Goal: Task Accomplishment & Management: Manage account settings

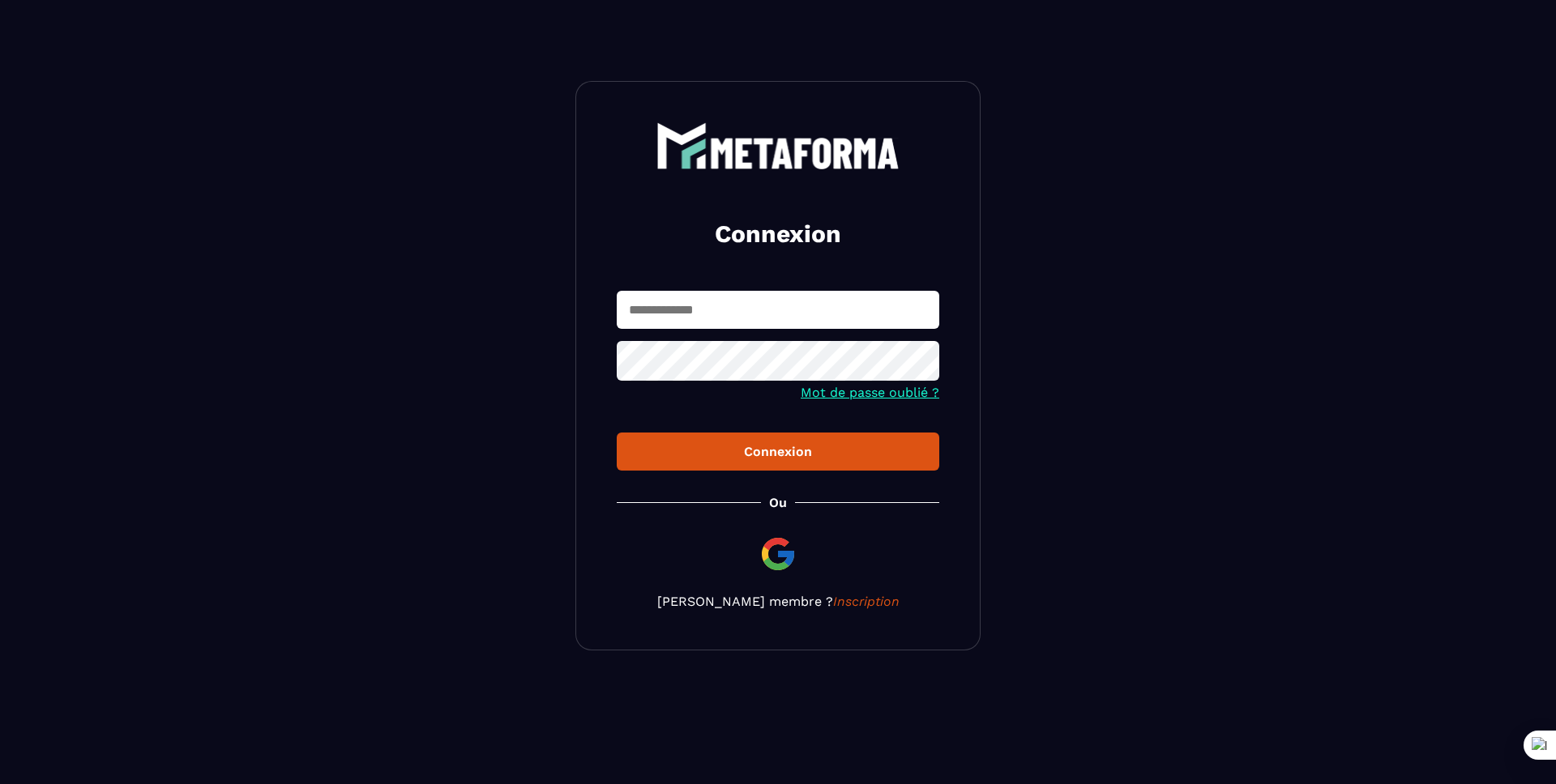
click at [719, 318] on input "text" at bounding box center [778, 309] width 322 height 38
type input "**********"
click at [616, 432] on button "Connexion" at bounding box center [778, 451] width 322 height 38
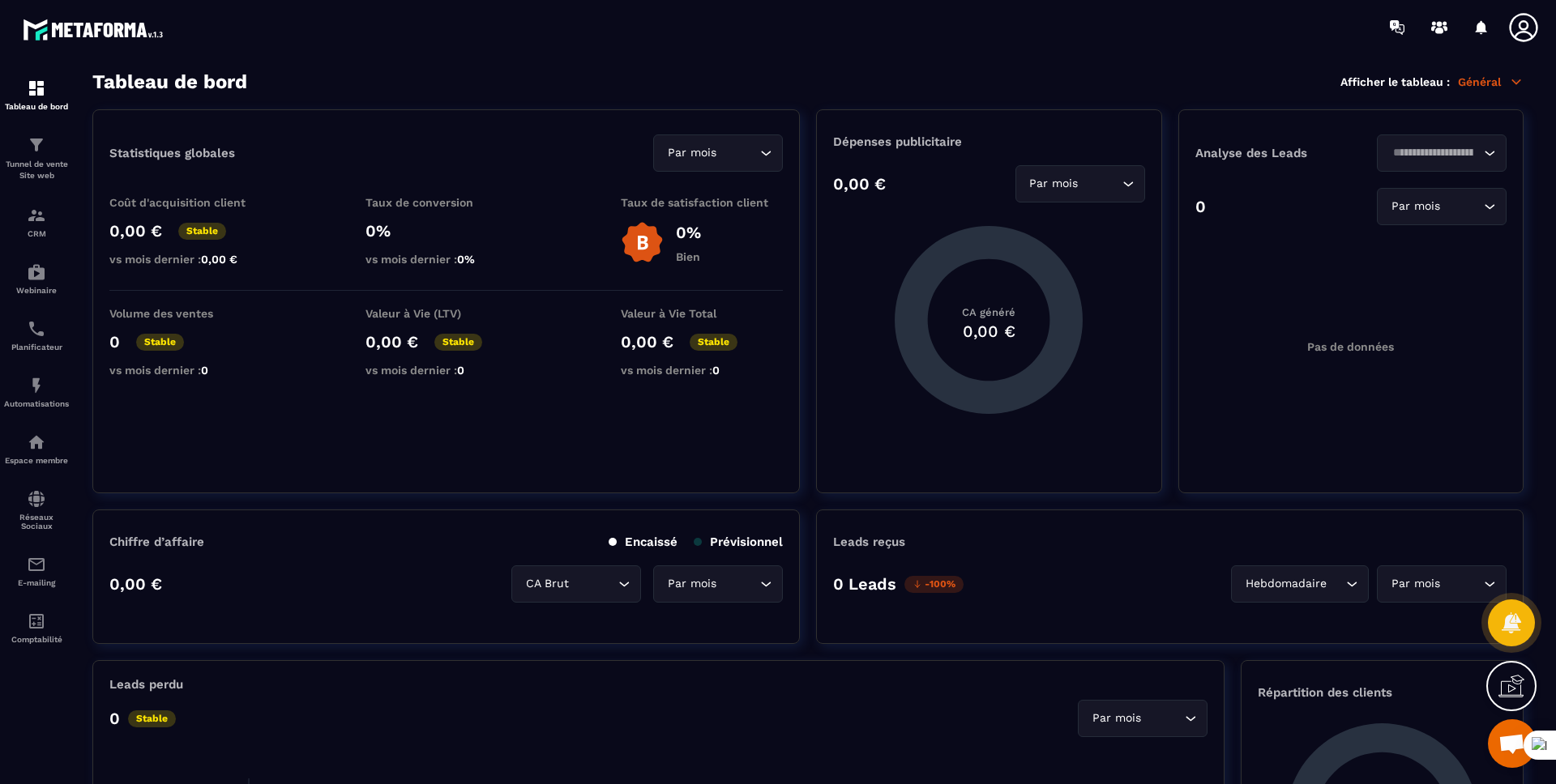
click at [1516, 25] on icon at bounding box center [1523, 27] width 32 height 32
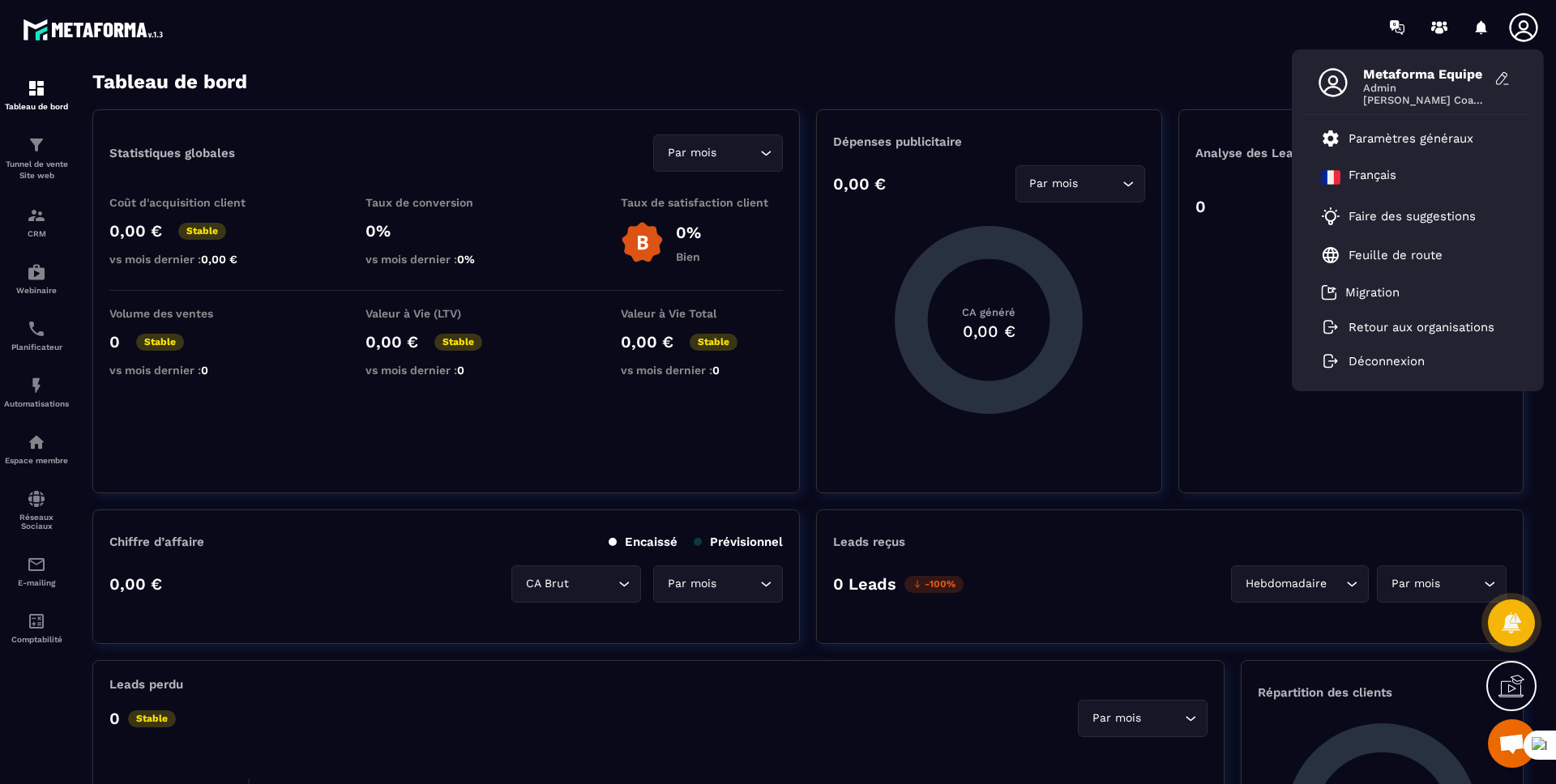
click at [1517, 33] on icon at bounding box center [1523, 27] width 29 height 29
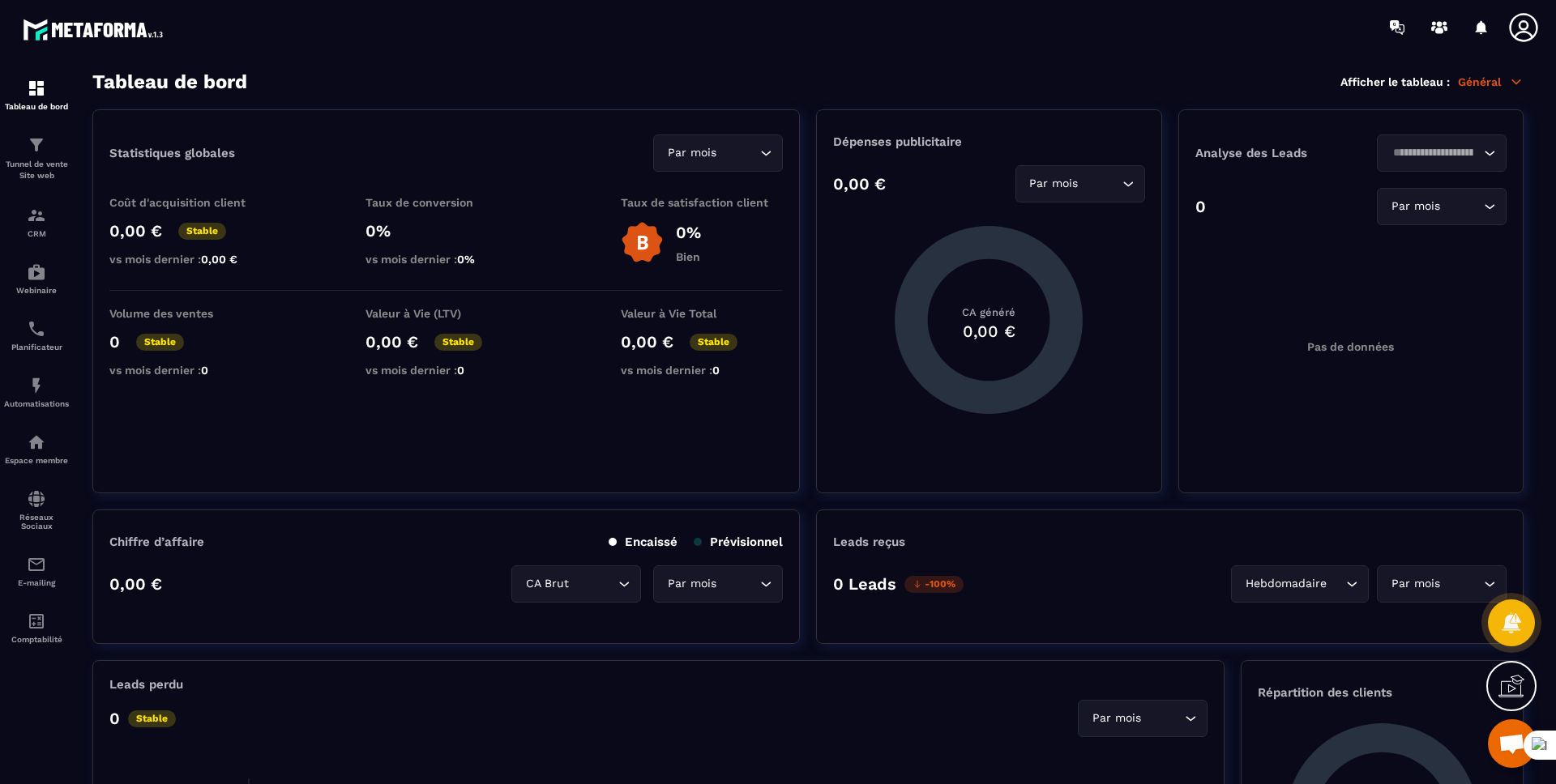
click at [1517, 33] on icon at bounding box center [1523, 27] width 29 height 29
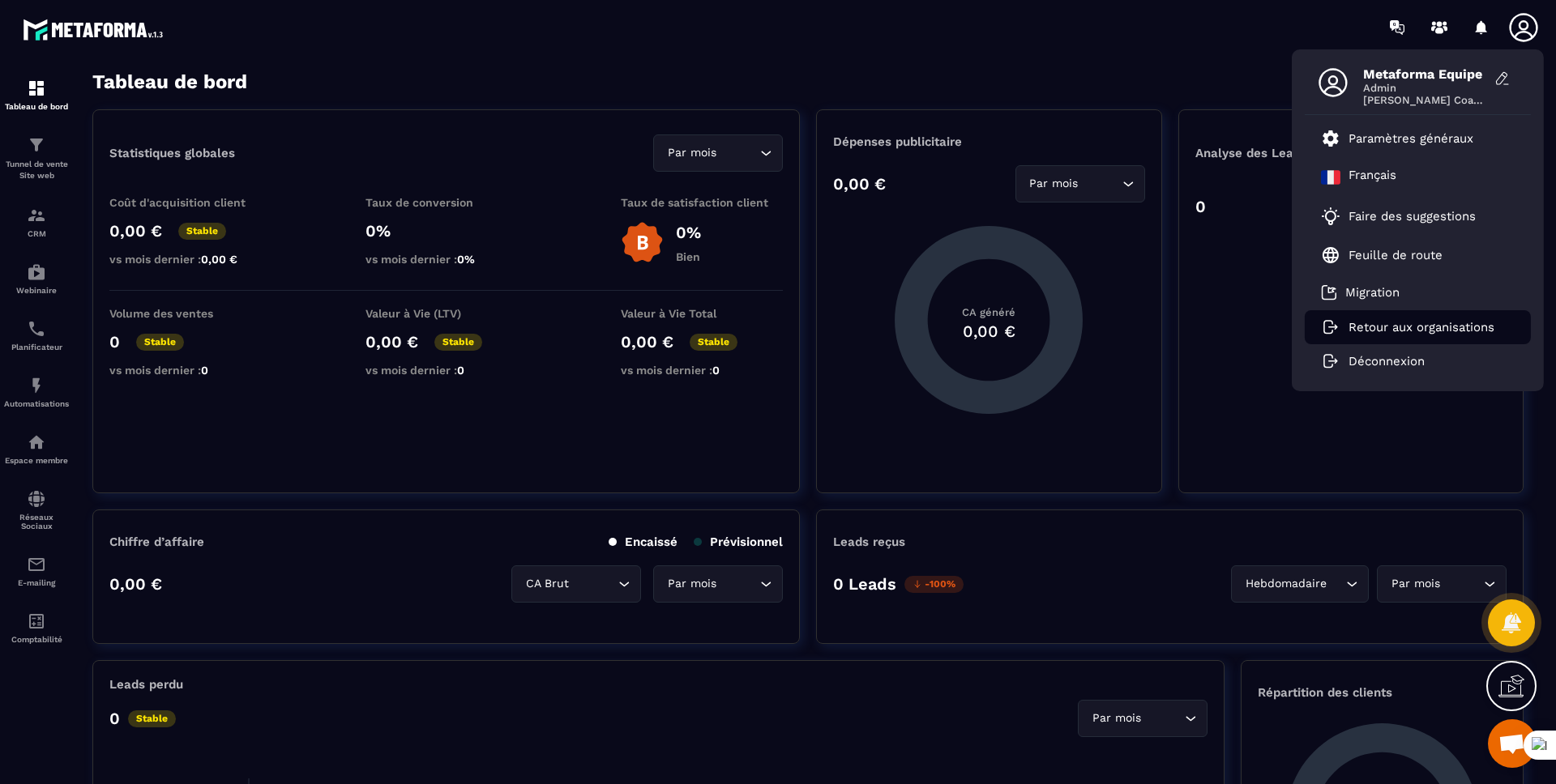
click at [1382, 326] on p "Retour aux organisations" at bounding box center [1421, 326] width 146 height 14
click at [1379, 326] on p "Retour aux organisations" at bounding box center [1421, 326] width 146 height 14
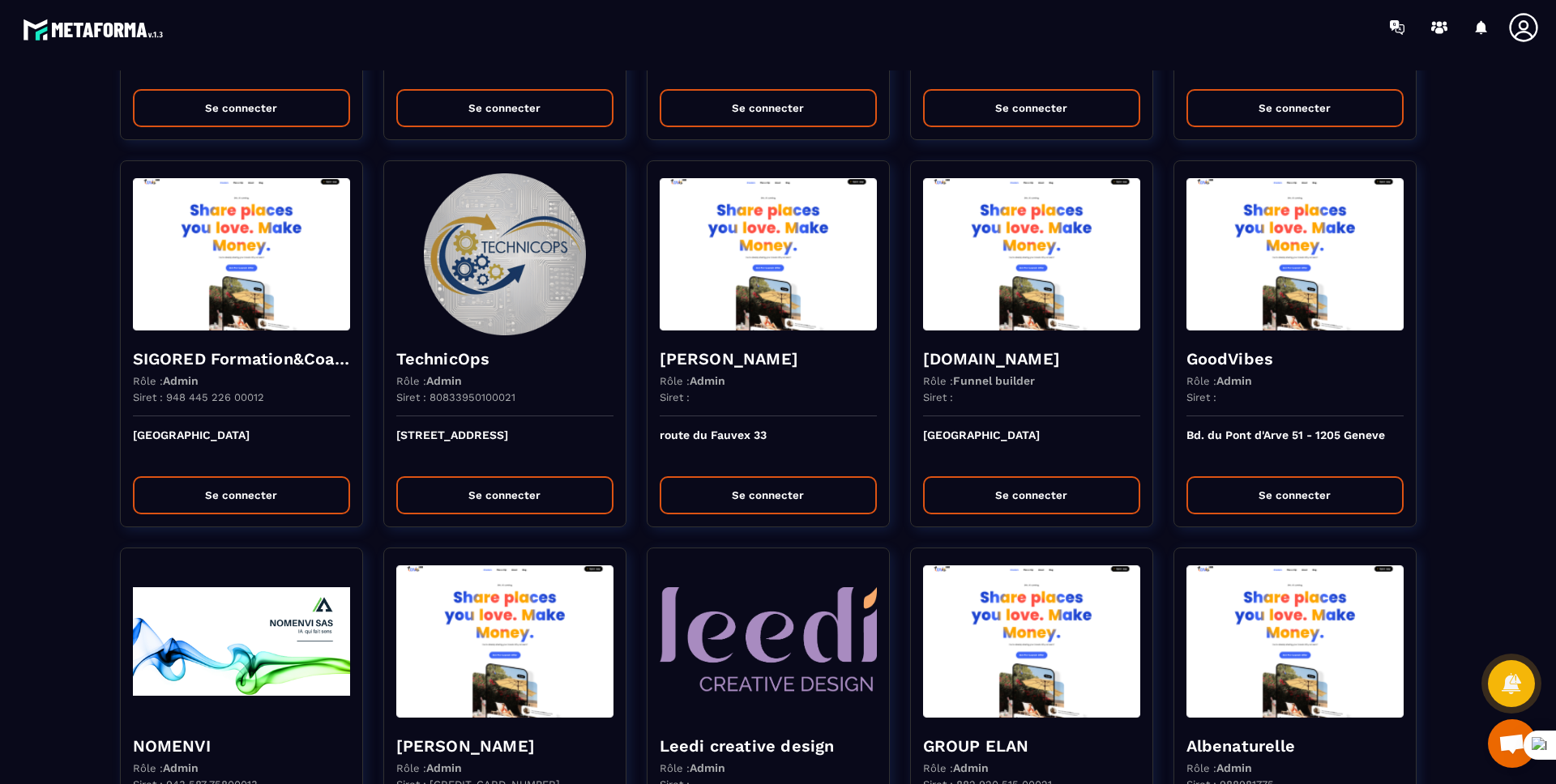
scroll to position [2636, 0]
click at [1530, 29] on icon at bounding box center [1523, 27] width 32 height 32
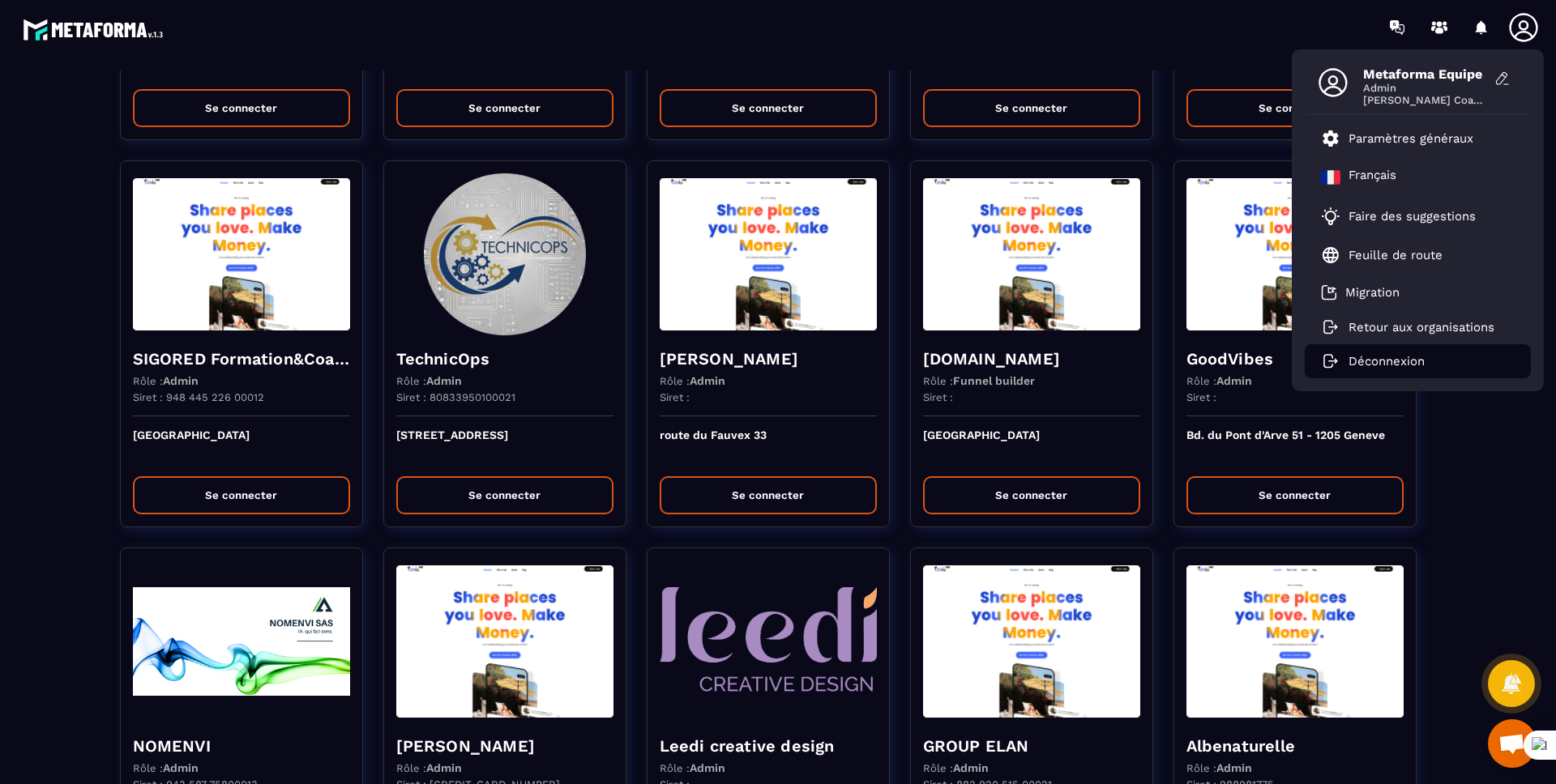
click at [1409, 366] on p "Déconnexion" at bounding box center [1386, 361] width 76 height 14
